Goal: Find specific page/section: Find specific page/section

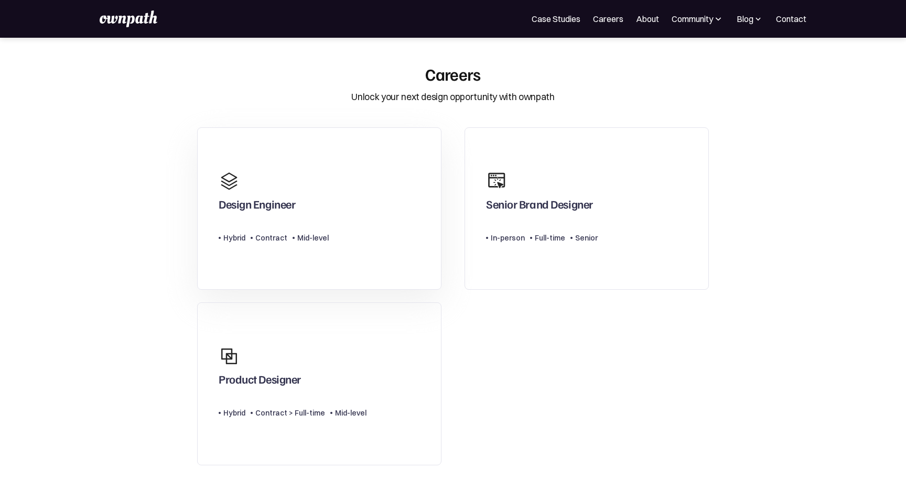
click at [295, 211] on div "Design Engineer" at bounding box center [257, 206] width 77 height 19
click at [310, 363] on div "Product Designer" at bounding box center [293, 366] width 148 height 50
click at [507, 192] on div at bounding box center [501, 181] width 31 height 31
